Goal: Task Accomplishment & Management: Use online tool/utility

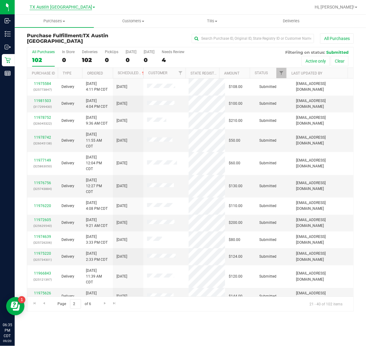
click at [58, 6] on span "TX Austin [GEOGRAPHIC_DATA]" at bounding box center [61, 8] width 62 height 6
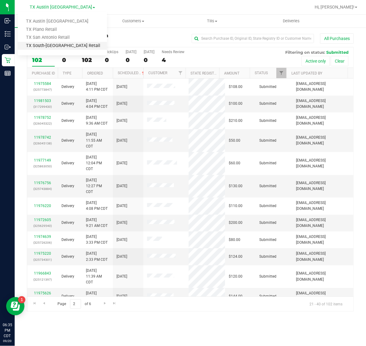
click at [61, 43] on link "TX South-[GEOGRAPHIC_DATA] Retail" at bounding box center [62, 46] width 89 height 8
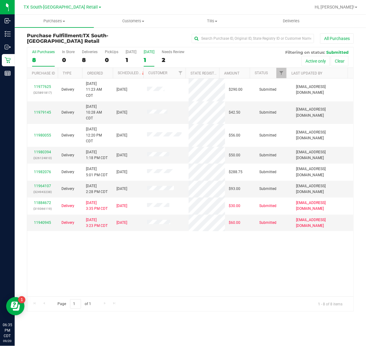
click at [153, 56] on label "[DATE] 1" at bounding box center [149, 58] width 11 height 17
click at [0, 0] on input "[DATE] 1" at bounding box center [0, 0] width 0 height 0
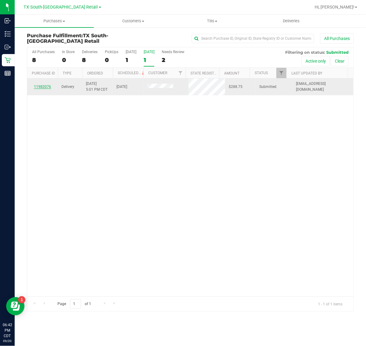
click at [46, 87] on link "11982076" at bounding box center [42, 87] width 17 height 4
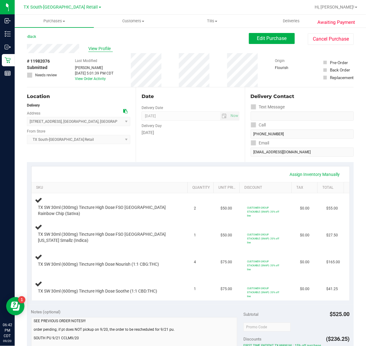
click at [94, 46] on span "View Profile" at bounding box center [100, 49] width 24 height 6
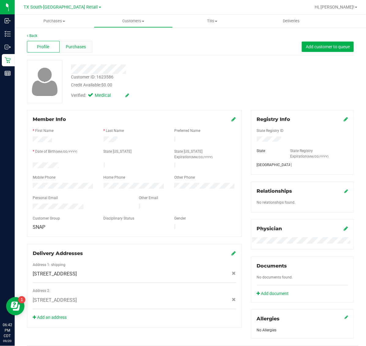
click at [73, 44] on span "Purchases" at bounding box center [76, 47] width 20 height 6
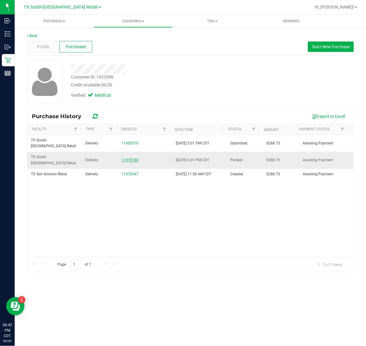
click at [125, 158] on link "11979780" at bounding box center [129, 160] width 17 height 4
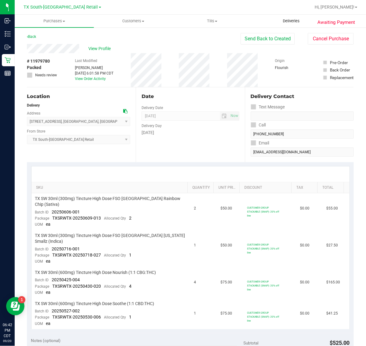
click at [291, 22] on span "Deliveries" at bounding box center [290, 21] width 33 height 6
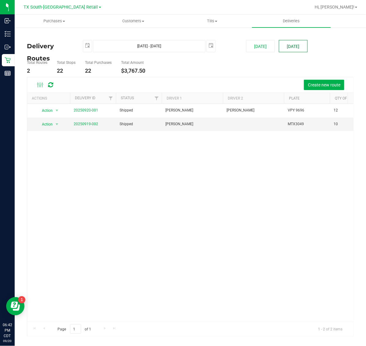
click at [292, 48] on button "[DATE]" at bounding box center [293, 46] width 29 height 12
type input "[DATE] - [DATE]"
type input "[DATE]"
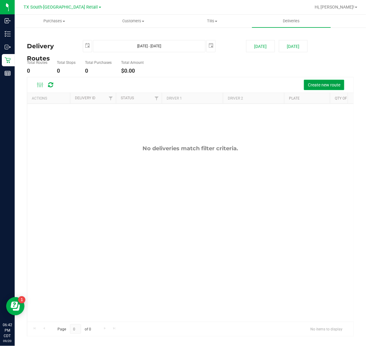
click at [320, 84] on span "Create new route" at bounding box center [324, 85] width 32 height 5
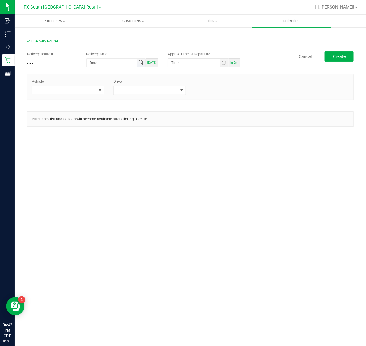
click at [143, 65] on span "Toggle calendar" at bounding box center [140, 63] width 5 height 5
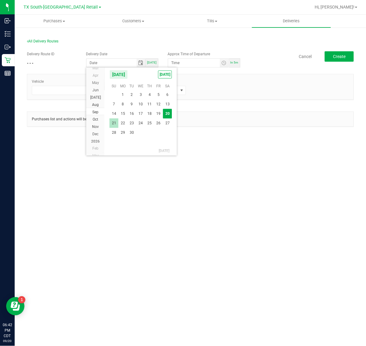
click at [115, 120] on span "21" at bounding box center [113, 123] width 9 height 9
type input "[DATE]"
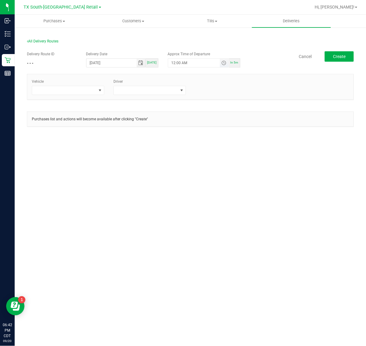
click at [223, 64] on span "Toggle time list" at bounding box center [223, 63] width 5 height 5
click at [175, 131] on li "5" at bounding box center [180, 131] width 15 height 8
click at [216, 132] on span "AM" at bounding box center [219, 131] width 6 height 4
click at [211, 181] on button "Set" at bounding box center [212, 181] width 23 height 13
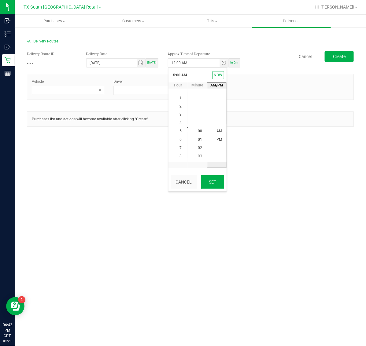
type input "5:00 AM"
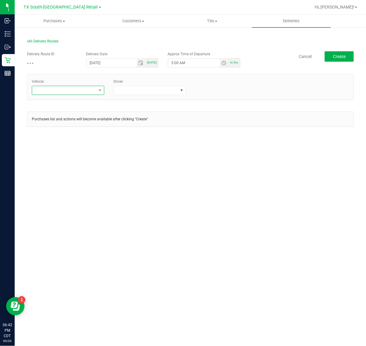
click at [75, 92] on span at bounding box center [64, 90] width 64 height 9
type input "19"
click at [79, 126] on li "TX-TRANSIT-19" at bounding box center [68, 127] width 72 height 10
click at [149, 93] on span at bounding box center [146, 90] width 64 height 9
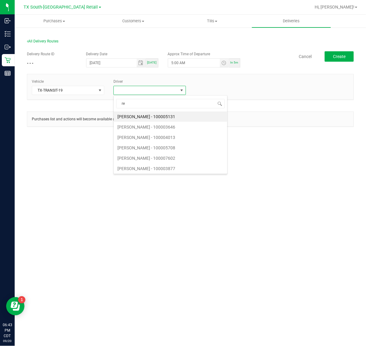
type input "rei"
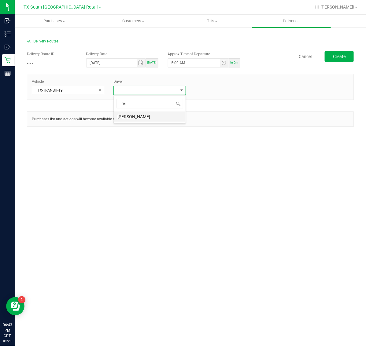
click at [152, 116] on li "[PERSON_NAME]" at bounding box center [150, 117] width 72 height 10
click at [344, 52] on button "Create" at bounding box center [339, 56] width 29 height 10
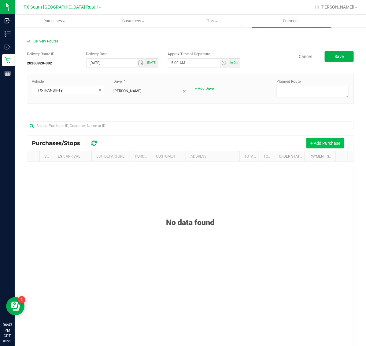
click at [315, 144] on button "+ Add Purchase" at bounding box center [325, 143] width 38 height 10
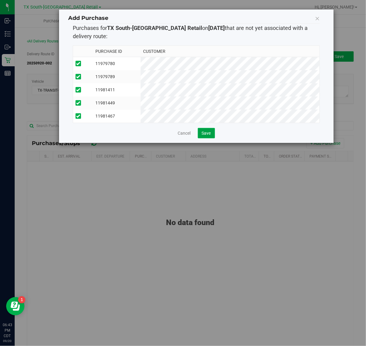
click at [206, 135] on button "Save" at bounding box center [206, 133] width 17 height 10
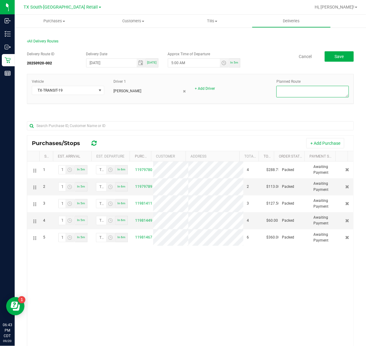
click at [305, 89] on textarea at bounding box center [312, 92] width 72 height 12
type textarea "s"
type textarea "South ATX Retail"
click at [338, 58] on button "Save" at bounding box center [339, 56] width 29 height 10
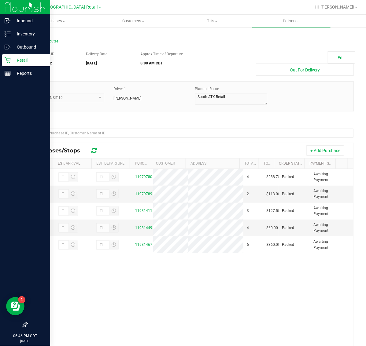
click at [18, 62] on p "Retail" at bounding box center [29, 60] width 37 height 7
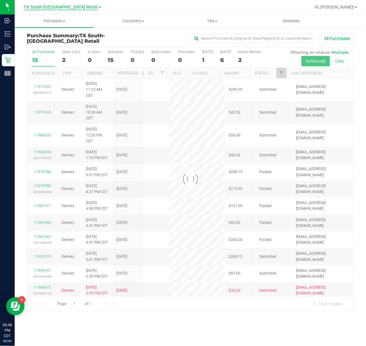
click at [57, 8] on span "TX South-[GEOGRAPHIC_DATA] Retail" at bounding box center [61, 8] width 74 height 6
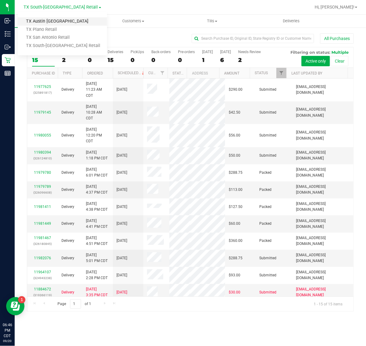
click at [58, 23] on link "TX Austin [GEOGRAPHIC_DATA]" at bounding box center [62, 21] width 89 height 8
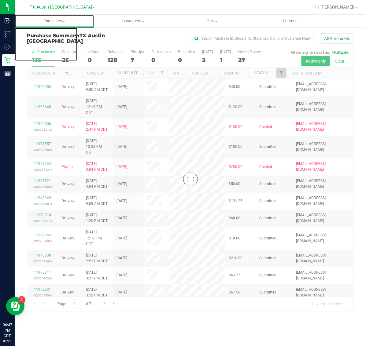
click at [58, 23] on span "Purchases" at bounding box center [54, 21] width 79 height 6
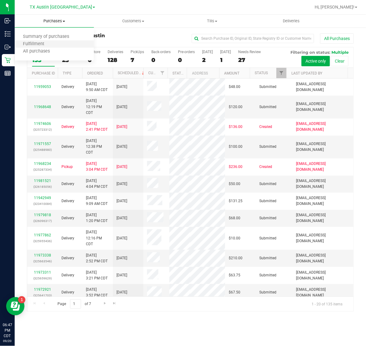
click at [59, 41] on li "Fulfillment" at bounding box center [54, 44] width 79 height 7
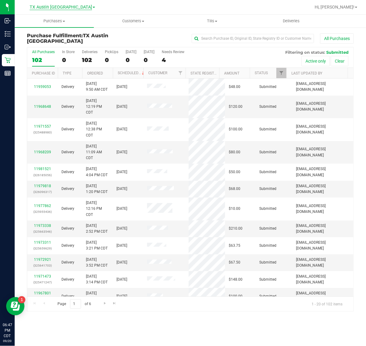
click at [69, 6] on span "TX Austin [GEOGRAPHIC_DATA]" at bounding box center [61, 8] width 62 height 6
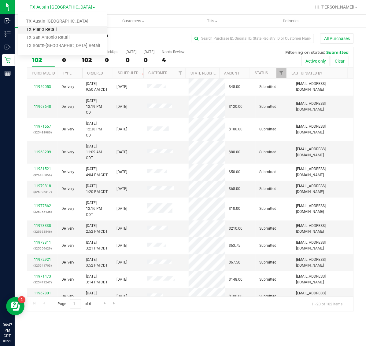
click at [66, 29] on link "TX Plano Retail" at bounding box center [62, 30] width 89 height 8
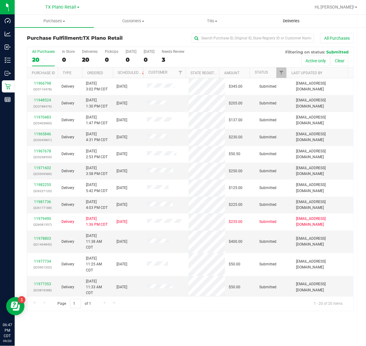
click at [291, 22] on span "Deliveries" at bounding box center [290, 21] width 33 height 6
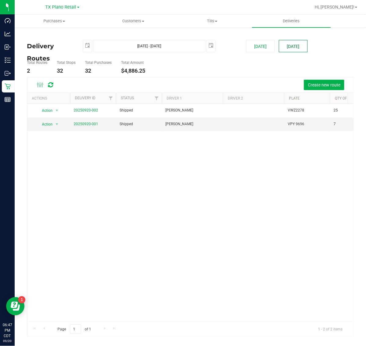
click at [289, 46] on button "[DATE]" at bounding box center [293, 46] width 29 height 12
click at [55, 5] on span "TX Plano Retail" at bounding box center [61, 8] width 31 height 6
click at [55, 36] on link "TX San Antonio Retail" at bounding box center [62, 38] width 89 height 8
click at [53, 23] on span "Purchases" at bounding box center [54, 21] width 79 height 6
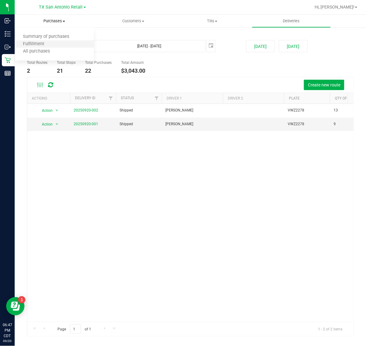
click at [54, 45] on li "Fulfillment" at bounding box center [54, 44] width 79 height 7
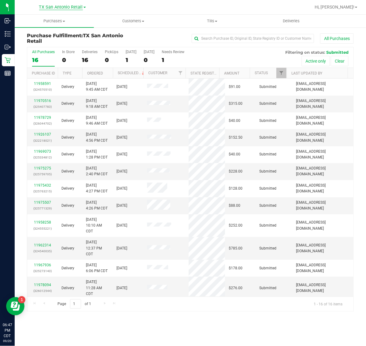
click at [68, 8] on span "TX San Antonio Retail" at bounding box center [61, 8] width 44 height 6
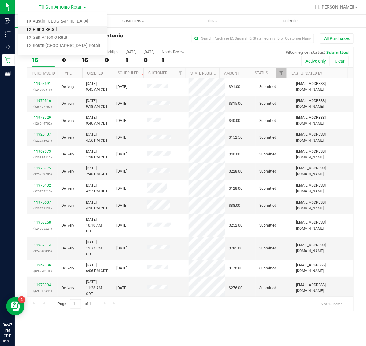
click at [63, 30] on link "TX Plano Retail" at bounding box center [62, 30] width 89 height 8
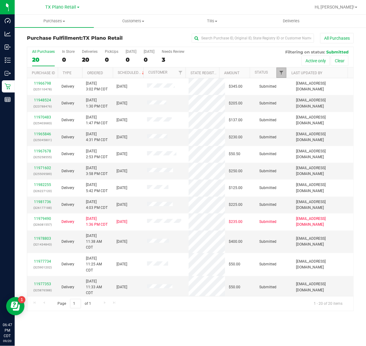
click at [280, 73] on span "Filter" at bounding box center [281, 72] width 5 height 5
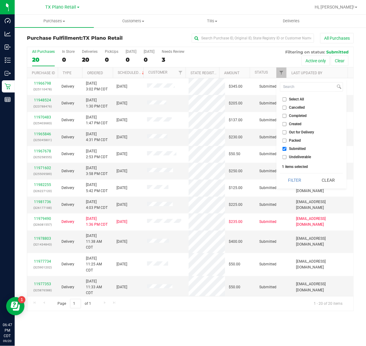
click at [293, 148] on span "Submitted" at bounding box center [297, 149] width 17 height 4
click at [286, 148] on input "Submitted" at bounding box center [284, 149] width 4 height 4
checkbox input "false"
click at [294, 131] on span "Out for Delivery" at bounding box center [301, 132] width 25 height 4
click at [286, 131] on input "Out for Delivery" at bounding box center [284, 132] width 4 height 4
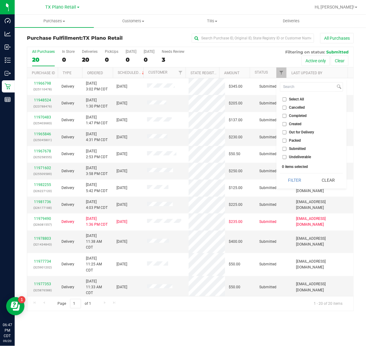
checkbox input "true"
click at [294, 158] on span "Undeliverable" at bounding box center [300, 157] width 22 height 4
click at [286, 158] on input "Undeliverable" at bounding box center [284, 157] width 4 height 4
checkbox input "true"
click at [295, 185] on button "Filter" at bounding box center [294, 180] width 29 height 13
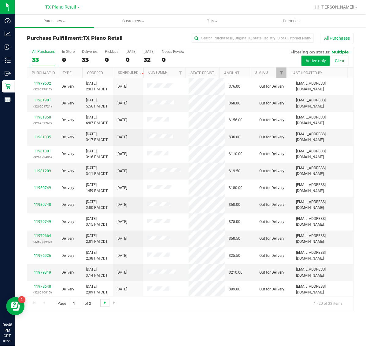
click at [104, 303] on span "Go to the next page" at bounding box center [104, 302] width 5 height 5
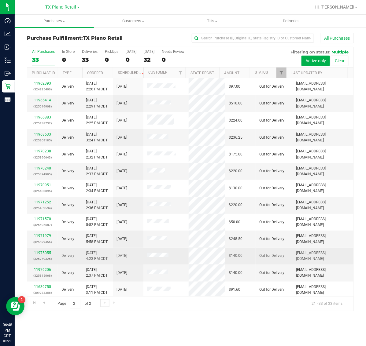
scroll to position [2, 0]
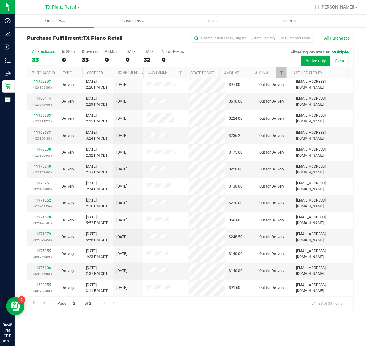
click at [67, 6] on span "TX Plano Retail" at bounding box center [61, 8] width 31 height 6
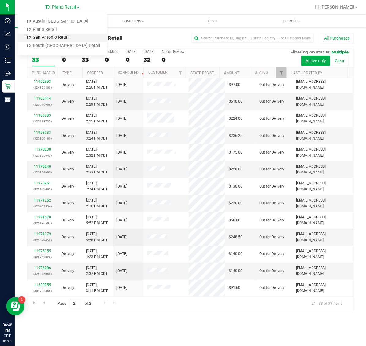
click at [61, 38] on link "TX San Antonio Retail" at bounding box center [62, 38] width 89 height 8
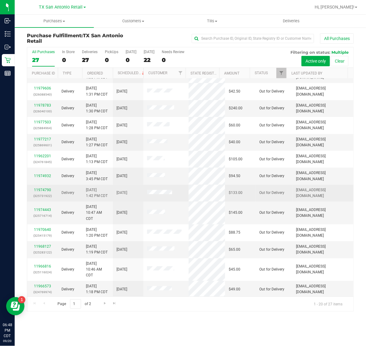
scroll to position [133, 0]
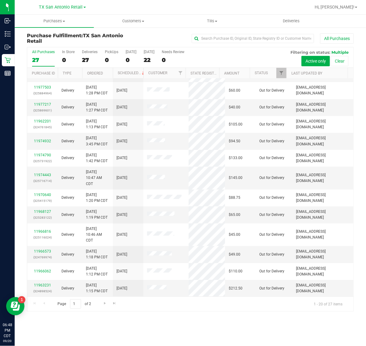
click at [54, 3] on div "[GEOGRAPHIC_DATA] [GEOGRAPHIC_DATA] Retail [GEOGRAPHIC_DATA] [GEOGRAPHIC_DATA] …" at bounding box center [62, 6] width 47 height 7
click at [54, 6] on span "TX San Antonio Retail" at bounding box center [61, 8] width 44 height 6
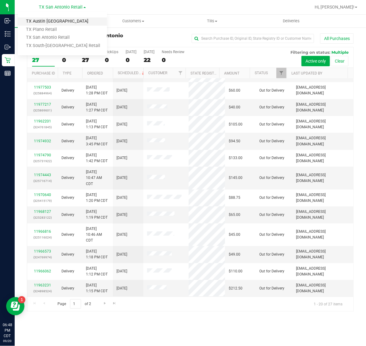
click at [55, 21] on link "TX Austin [GEOGRAPHIC_DATA]" at bounding box center [62, 21] width 89 height 8
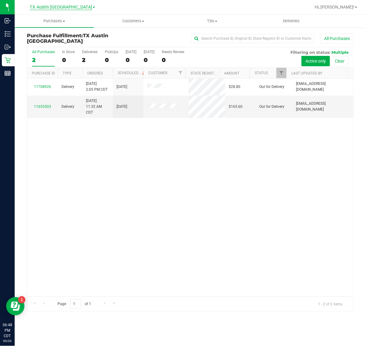
click at [54, 9] on span "TX Austin [GEOGRAPHIC_DATA]" at bounding box center [61, 8] width 62 height 6
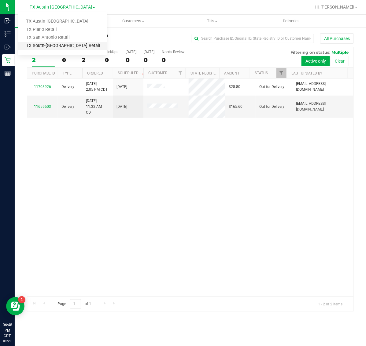
click at [59, 45] on link "TX South-[GEOGRAPHIC_DATA] Retail" at bounding box center [62, 46] width 89 height 8
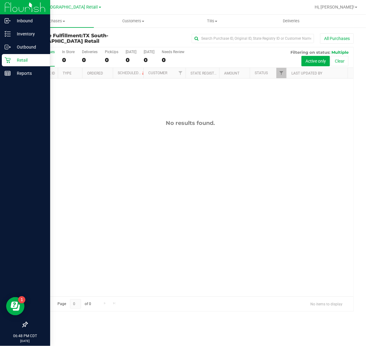
click at [13, 61] on p "Retail" at bounding box center [29, 60] width 37 height 7
